Goal: Task Accomplishment & Management: Use online tool/utility

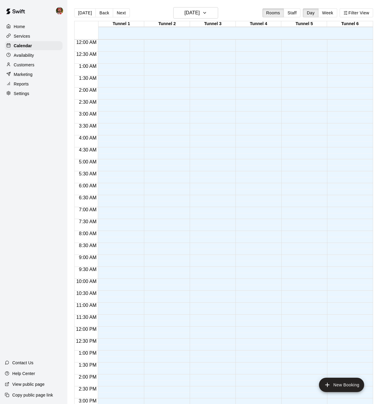
scroll to position [185, 0]
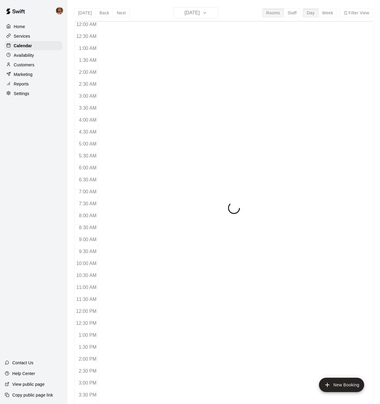
scroll to position [185, 0]
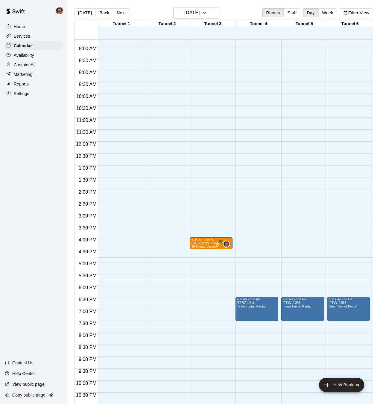
click at [19, 26] on p "Home" at bounding box center [19, 27] width 11 height 6
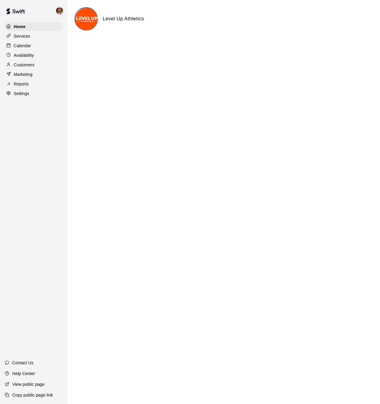
click at [21, 35] on p "Services" at bounding box center [22, 36] width 16 height 6
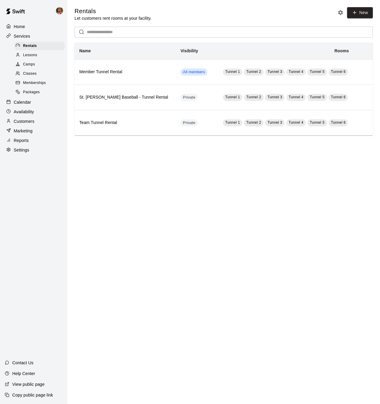
click at [28, 55] on span "Lessons" at bounding box center [30, 55] width 14 height 6
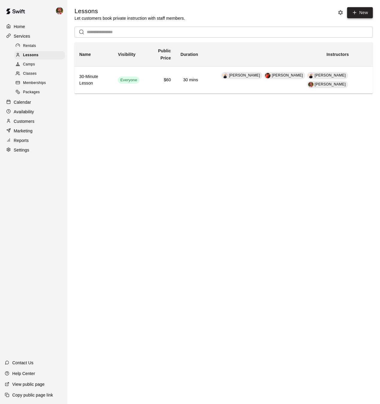
click at [357, 13] on link "New" at bounding box center [360, 12] width 26 height 11
